Goal: Task Accomplishment & Management: Manage account settings

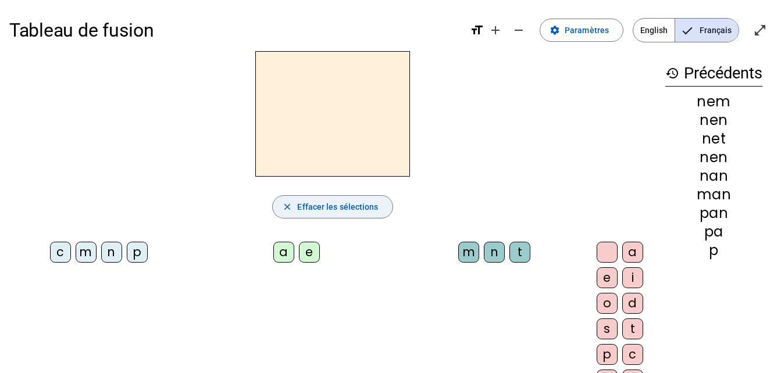
scroll to position [17, 0]
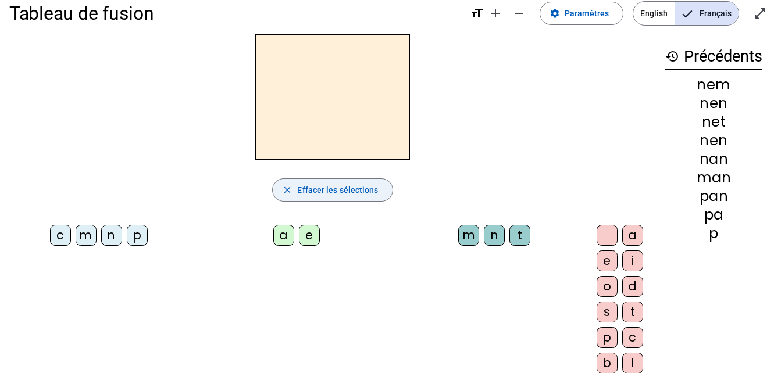
click at [332, 188] on span "Effacer les sélections" at bounding box center [337, 190] width 81 height 14
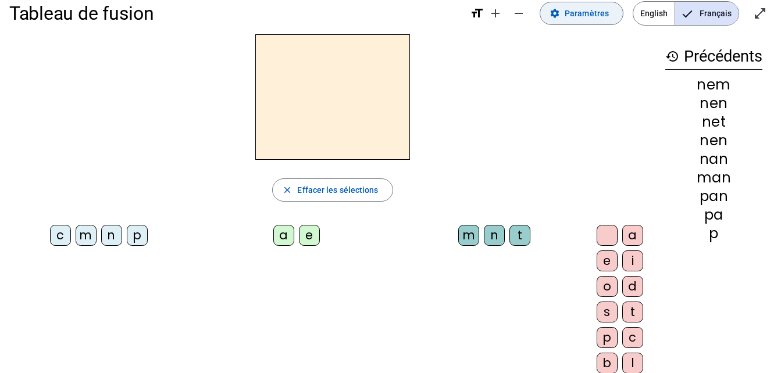
click at [608, 17] on span "Paramètres" at bounding box center [587, 13] width 44 height 14
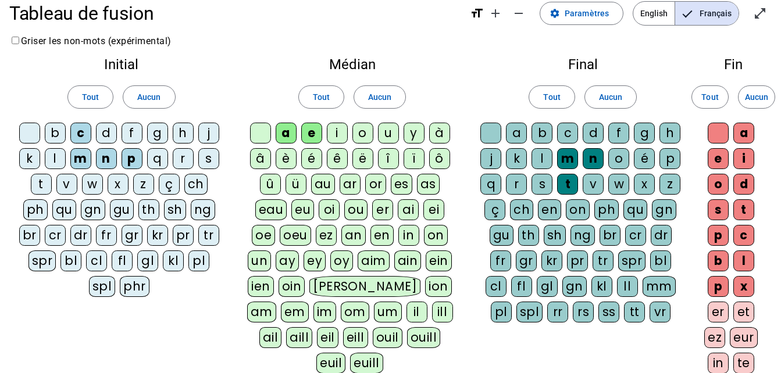
click at [136, 119] on div "Initial Tout Aucun b c d f g h j k l m n p q r s t v w x z ç ch ph qu gn gu th …" at bounding box center [121, 179] width 224 height 263
click at [136, 143] on div "f" at bounding box center [132, 133] width 21 height 21
click at [335, 136] on div "i" at bounding box center [337, 133] width 21 height 21
click at [550, 165] on div "l" at bounding box center [542, 158] width 21 height 21
click at [361, 133] on div "o" at bounding box center [362, 133] width 21 height 21
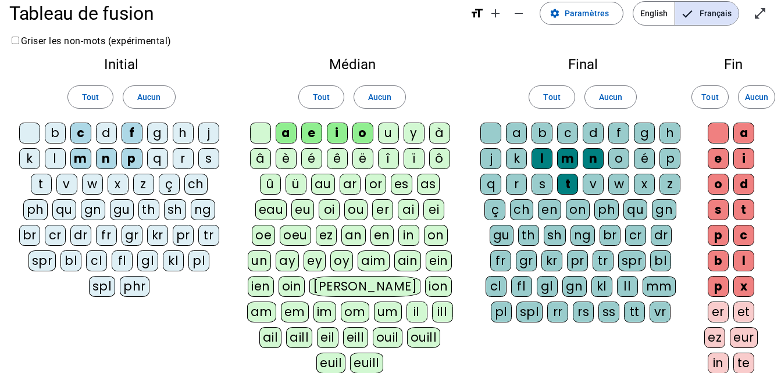
click at [597, 181] on div "v" at bounding box center [593, 184] width 21 height 21
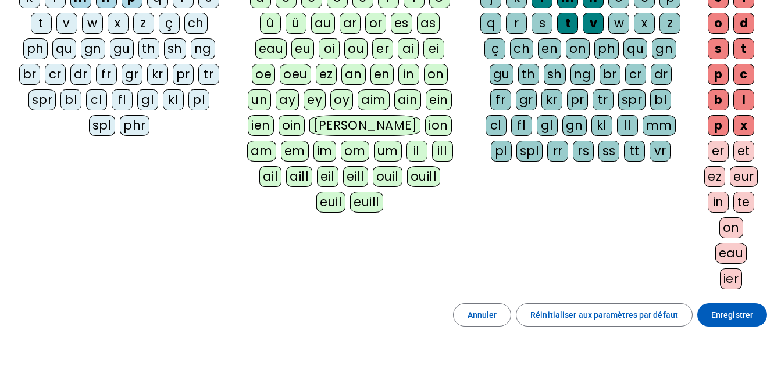
scroll to position [181, 0]
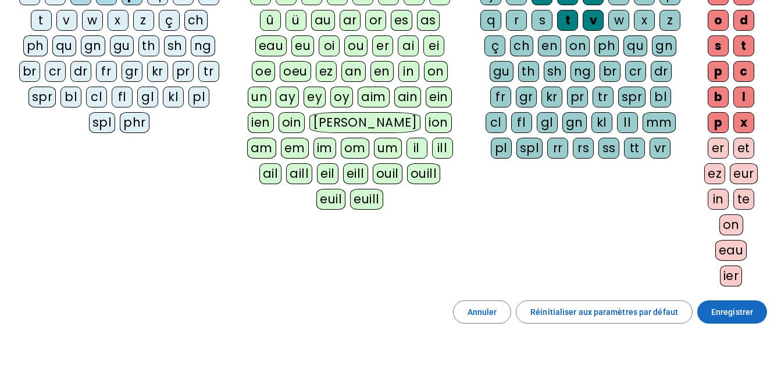
click at [727, 318] on span "Enregistrer" at bounding box center [732, 312] width 42 height 14
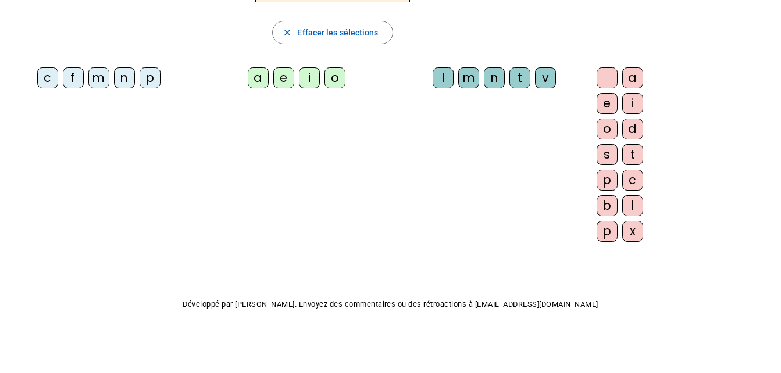
scroll to position [102, 0]
